Goal: Task Accomplishment & Management: Complete application form

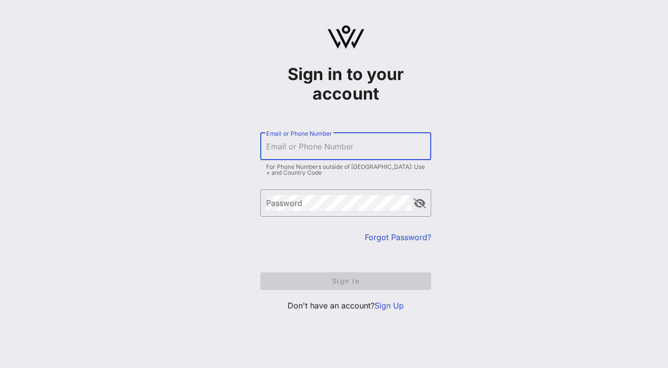
click at [307, 152] on input "Email or Phone Number" at bounding box center [345, 147] width 159 height 16
click at [393, 306] on link "Sign Up" at bounding box center [388, 306] width 29 height 10
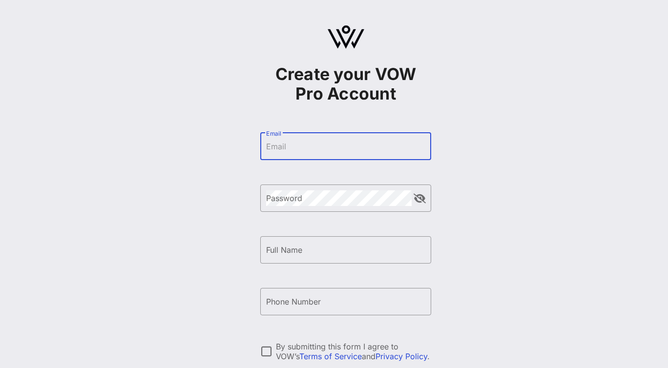
click at [324, 145] on input "Email" at bounding box center [345, 147] width 159 height 16
type input "[EMAIL_ADDRESS][DOMAIN_NAME]"
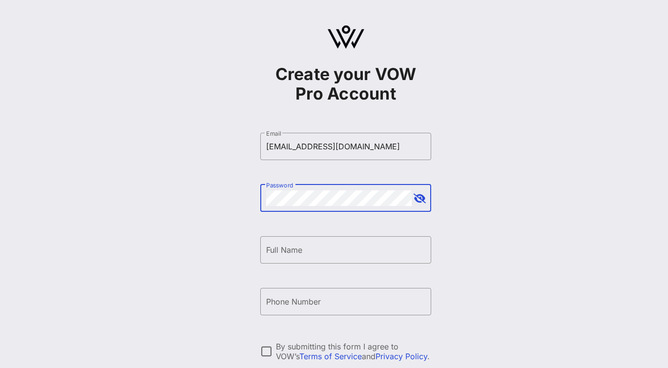
click at [419, 196] on button "append icon" at bounding box center [419, 199] width 12 height 10
click at [419, 196] on button "append icon" at bounding box center [419, 199] width 11 height 10
click at [345, 244] on input "Full Name" at bounding box center [345, 250] width 159 height 16
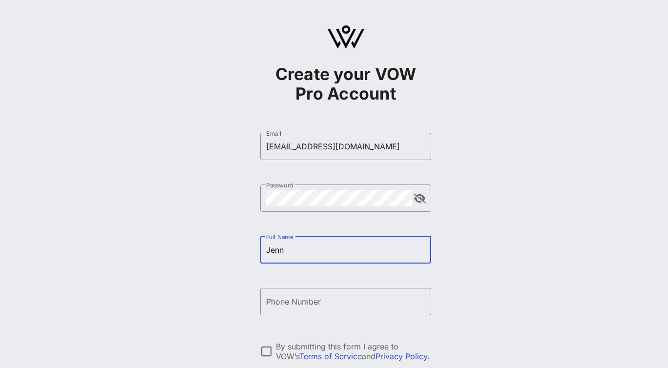
type input "Jenn"
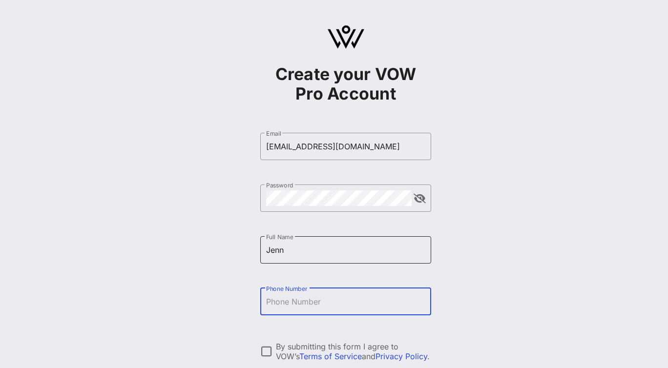
type input "T"
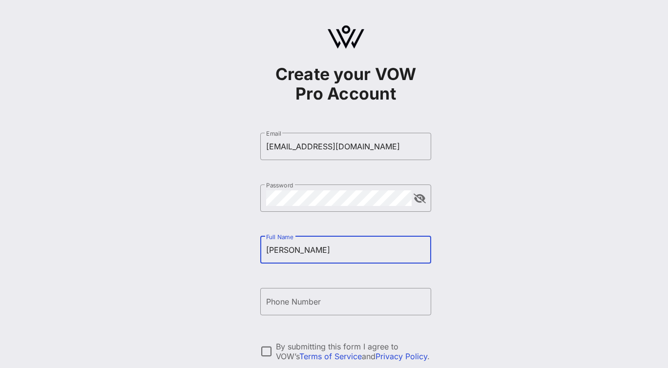
type input "[PERSON_NAME]"
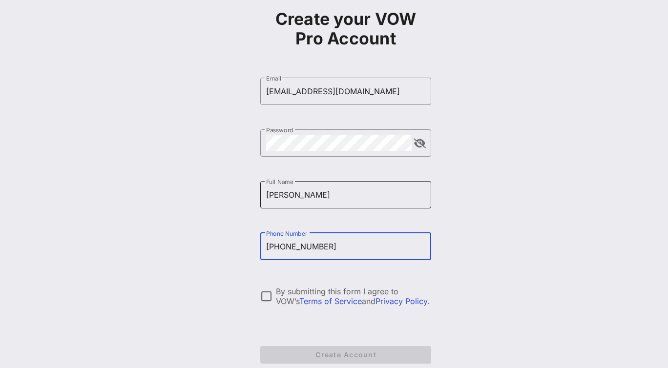
scroll to position [60, 0]
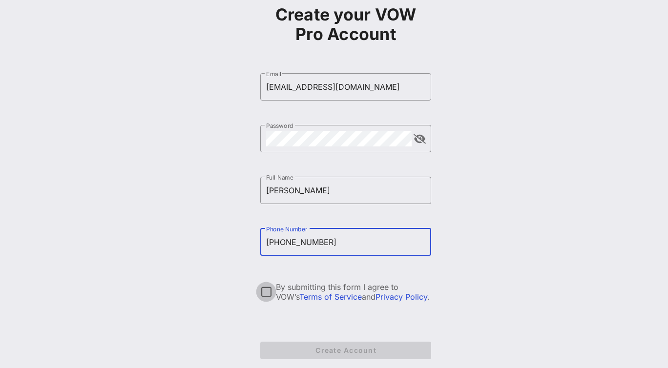
type input "[PHONE_NUMBER]"
click at [262, 288] on div at bounding box center [266, 292] width 17 height 17
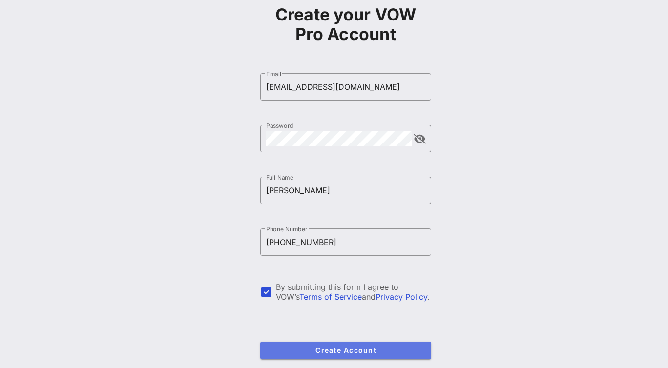
click at [327, 348] on span "Create Account" at bounding box center [345, 350] width 155 height 8
